Goal: Task Accomplishment & Management: Use online tool/utility

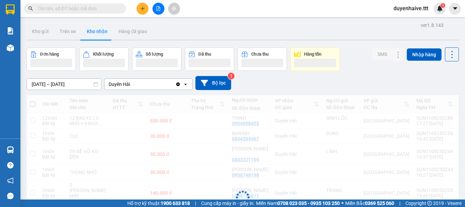
scroll to position [31, 0]
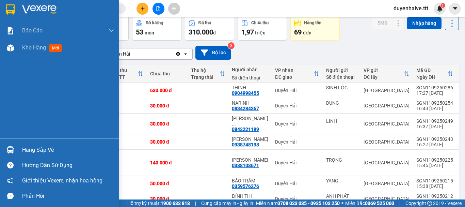
click at [38, 148] on div "Hàng sắp về" at bounding box center [68, 150] width 92 height 10
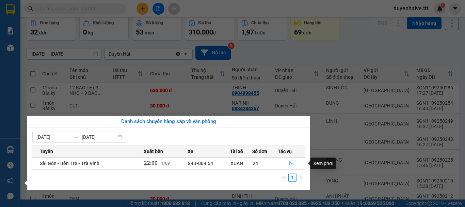
click at [293, 162] on icon "file-done" at bounding box center [291, 162] width 5 height 5
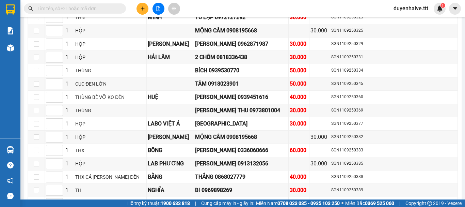
scroll to position [1362, 0]
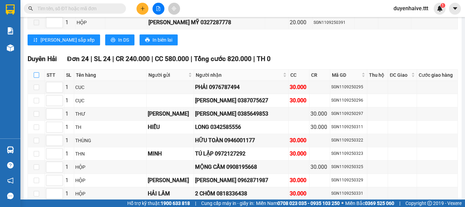
click at [36, 72] on input "checkbox" at bounding box center [36, 74] width 5 height 5
checkbox input "true"
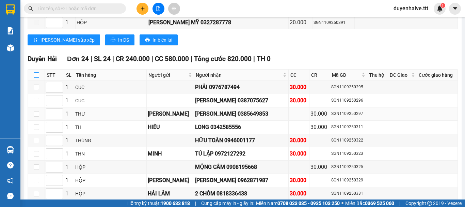
checkbox input "true"
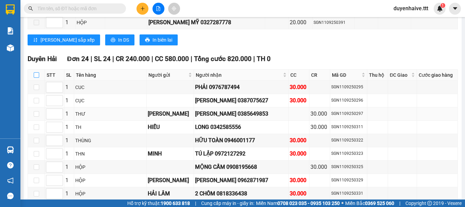
checkbox input "true"
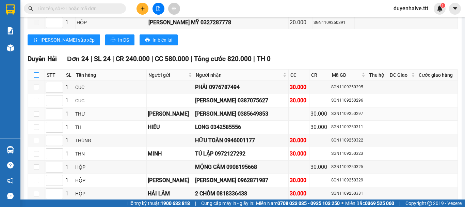
checkbox input "true"
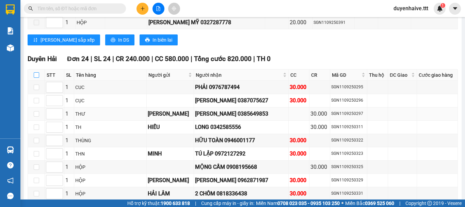
checkbox input "true"
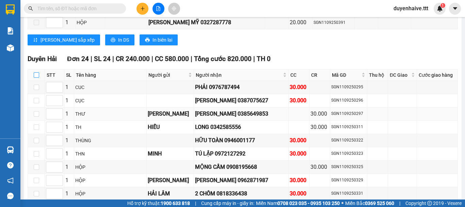
checkbox input "true"
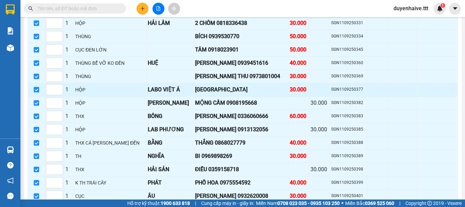
scroll to position [1396, 0]
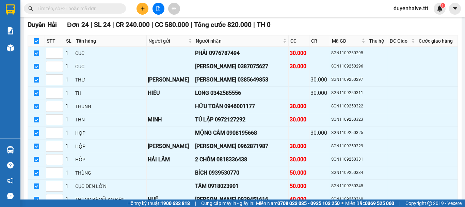
click at [82, 9] on input "text" at bounding box center [77, 8] width 80 height 7
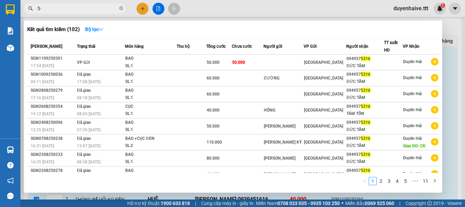
type input "5"
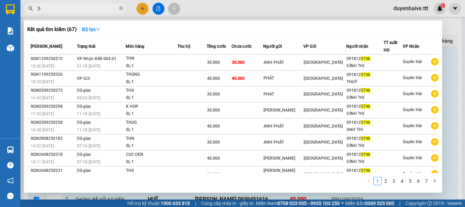
type input "5"
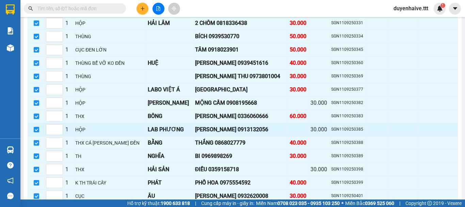
scroll to position [1592, 0]
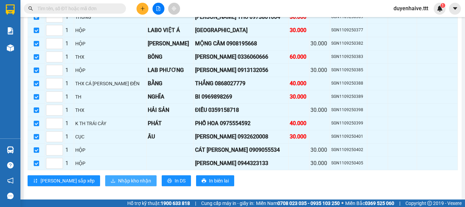
click at [118, 177] on span "Nhập kho nhận" at bounding box center [134, 180] width 33 height 7
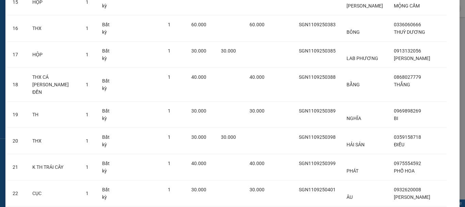
scroll to position [545, 0]
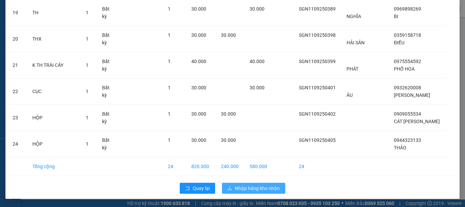
click at [250, 188] on span "Nhập hàng kho nhận" at bounding box center [257, 187] width 45 height 7
